Goal: Information Seeking & Learning: Find contact information

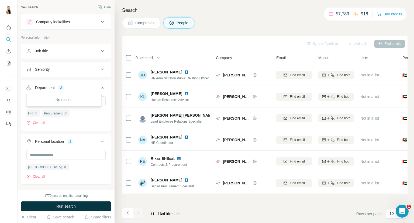
scroll to position [142, 0]
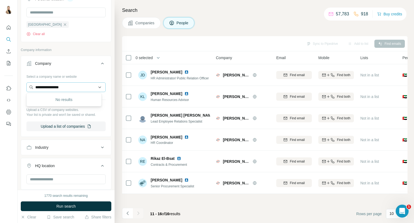
drag, startPoint x: 73, startPoint y: 88, endPoint x: 31, endPoint y: 87, distance: 42.1
click at [31, 87] on input "**********" at bounding box center [65, 87] width 79 height 10
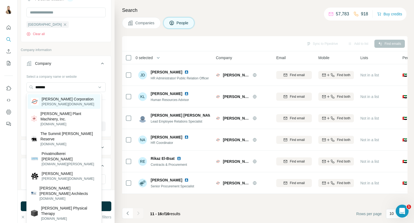
type input "*******"
click at [67, 101] on p "[PERSON_NAME] Corporation" at bounding box center [68, 98] width 53 height 5
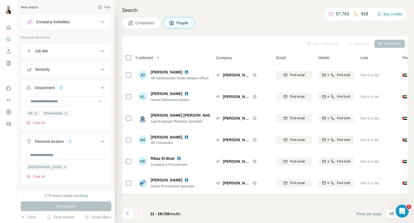
scroll to position [90, 0]
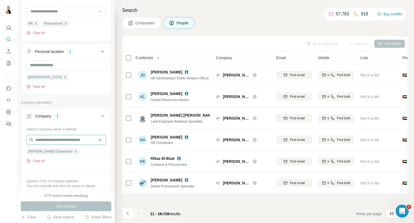
click at [71, 136] on input "text" at bounding box center [65, 140] width 79 height 10
click at [71, 171] on hr at bounding box center [65, 171] width 79 height 0
click at [76, 67] on input "text" at bounding box center [65, 65] width 79 height 10
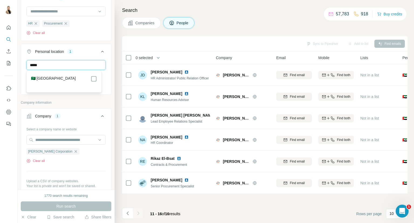
type input "*****"
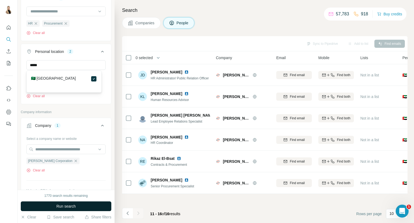
click at [67, 202] on button "Run search" at bounding box center [66, 206] width 91 height 10
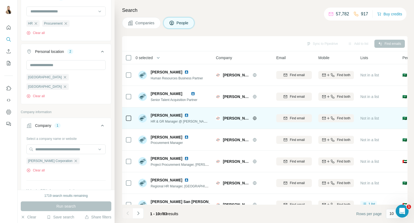
click at [189, 113] on img at bounding box center [186, 115] width 4 height 4
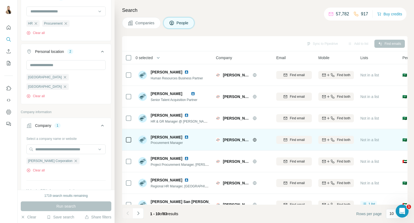
click at [184, 137] on img at bounding box center [186, 137] width 4 height 4
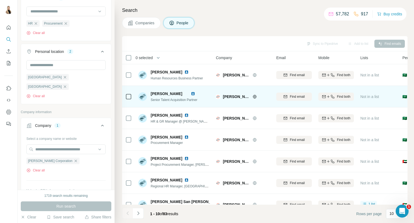
scroll to position [78, 0]
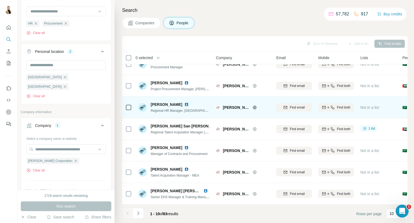
click at [184, 102] on img at bounding box center [186, 104] width 4 height 4
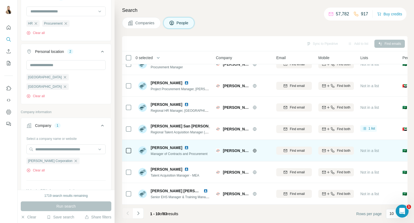
click at [184, 145] on img at bounding box center [186, 147] width 4 height 4
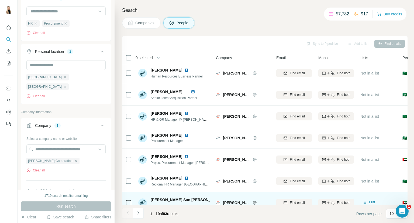
scroll to position [0, 0]
